Goal: Transaction & Acquisition: Purchase product/service

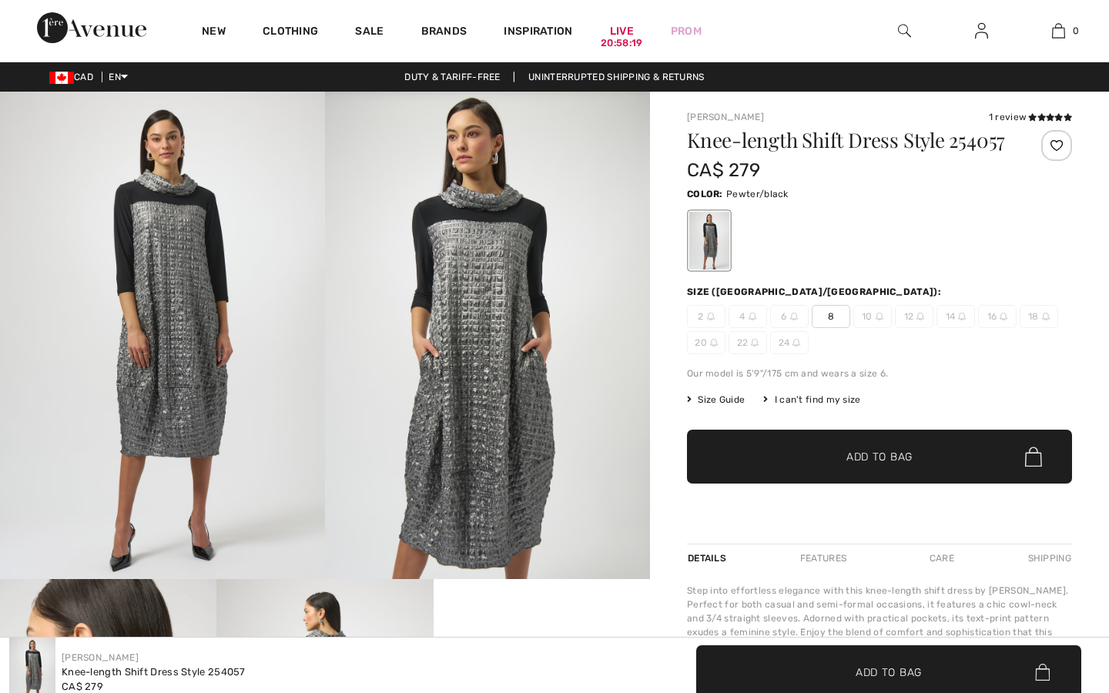
click at [584, 431] on img at bounding box center [487, 335] width 325 height 487
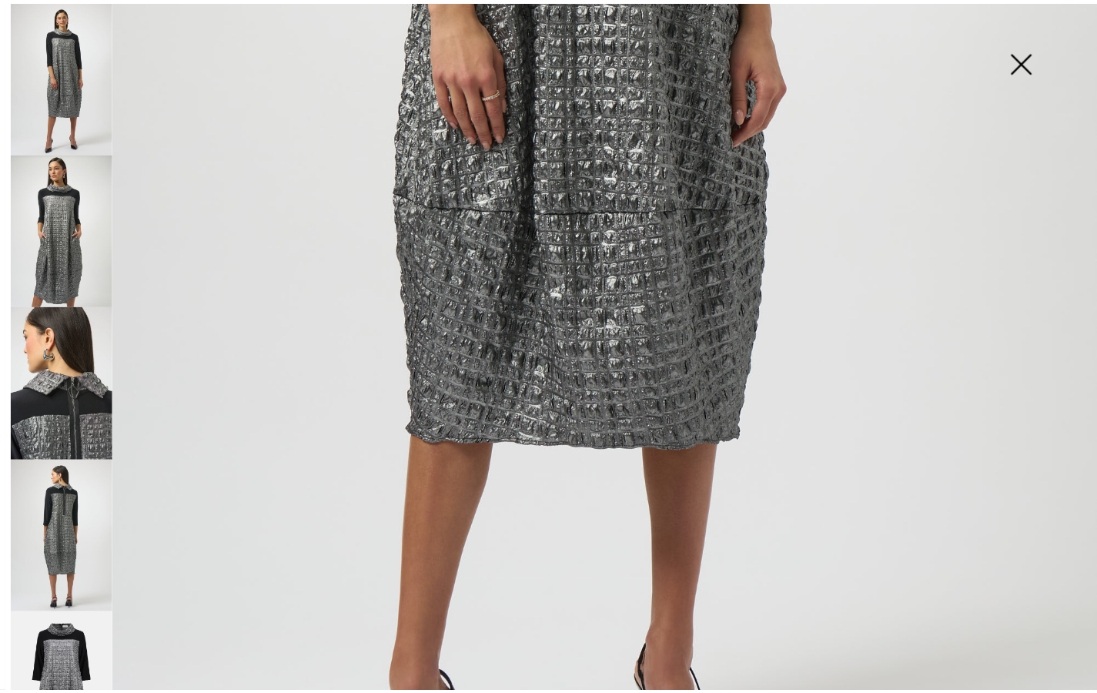
scroll to position [805, 0]
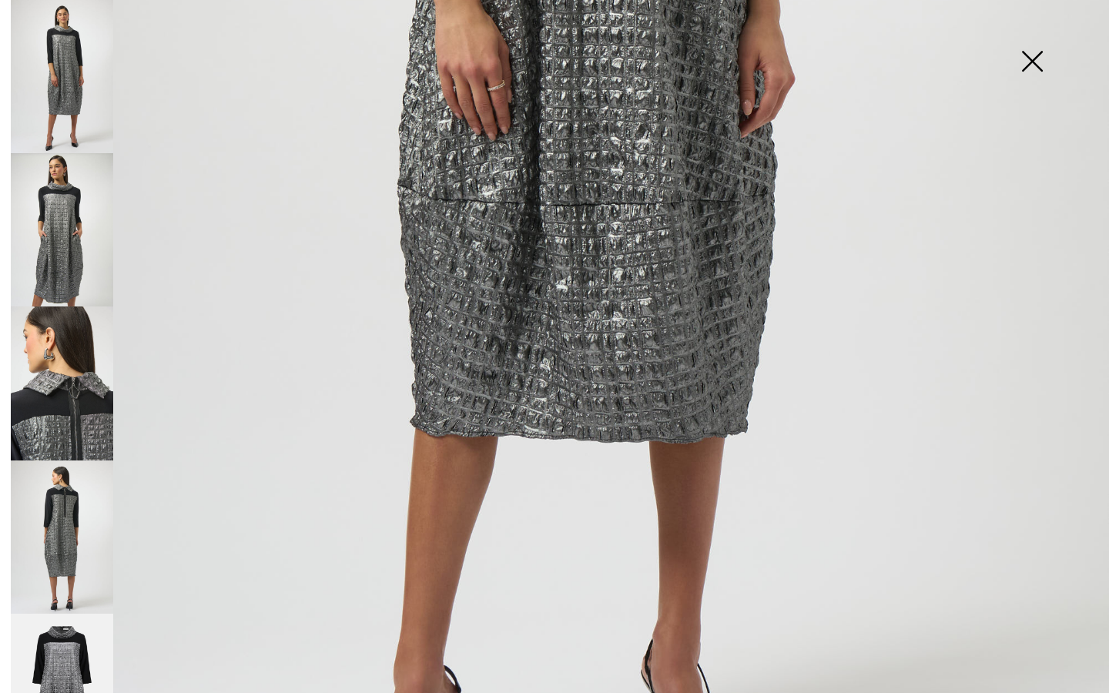
click at [1032, 54] on img at bounding box center [1031, 62] width 77 height 79
